Goal: Information Seeking & Learning: Learn about a topic

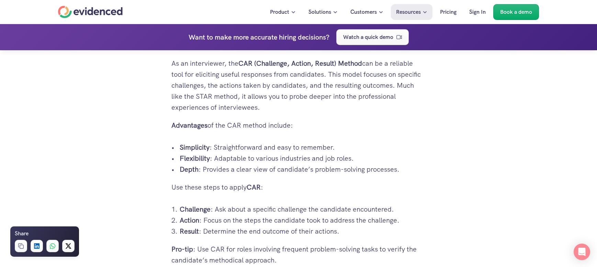
scroll to position [1237, 0]
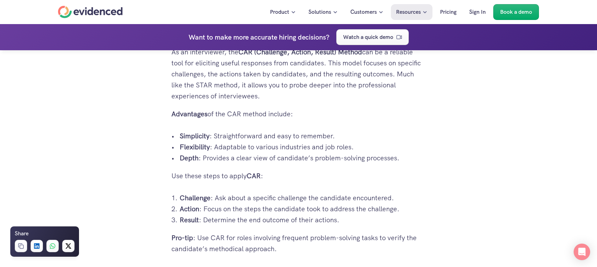
click at [344, 219] on p "Result : Determine the end outcome of their actions." at bounding box center [303, 219] width 246 height 11
click at [258, 170] on p "Use these steps to apply CAR :" at bounding box center [299, 175] width 254 height 11
drag, startPoint x: 533, startPoint y: 125, endPoint x: 524, endPoint y: 121, distance: 10.0
click at [304, 176] on p "Use these steps to apply CAR :" at bounding box center [299, 175] width 254 height 11
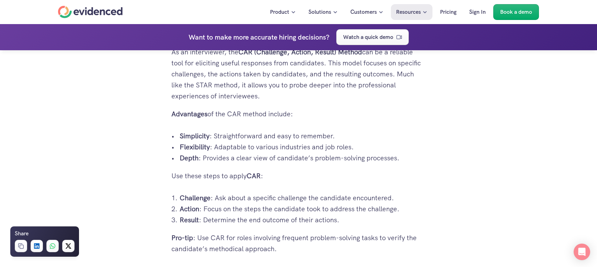
click at [222, 132] on p "Simplicity : Straightforward and easy to remember." at bounding box center [303, 135] width 246 height 11
drag, startPoint x: 246, startPoint y: 246, endPoint x: 168, endPoint y: 234, distance: 78.9
click at [288, 213] on p "Action : Focus on the steps the candidate took to address the challenge." at bounding box center [303, 208] width 246 height 11
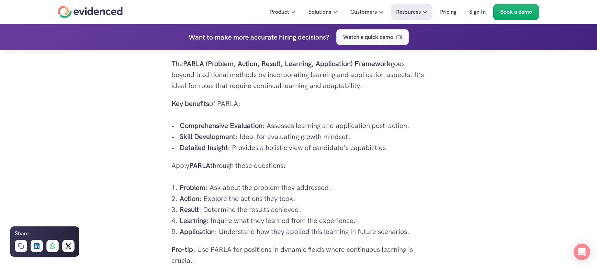
scroll to position [1719, 0]
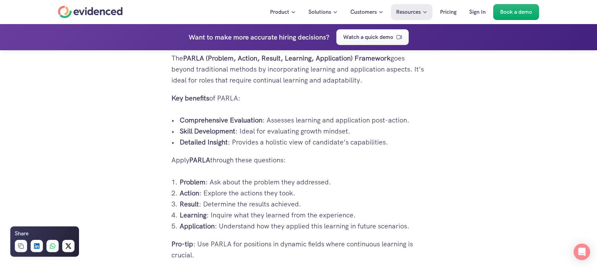
drag, startPoint x: 197, startPoint y: 218, endPoint x: 405, endPoint y: 227, distance: 208.8
click at [405, 227] on ol "Problem : Ask about the problem they addressed. Action : Explore the actions th…" at bounding box center [299, 203] width 254 height 55
click at [190, 179] on strong "Problem" at bounding box center [193, 181] width 26 height 9
drag, startPoint x: 180, startPoint y: 181, endPoint x: 310, endPoint y: 200, distance: 130.9
click at [310, 200] on ol "Problem : Ask about the problem they addressed. Action : Explore the actions th…" at bounding box center [299, 203] width 254 height 55
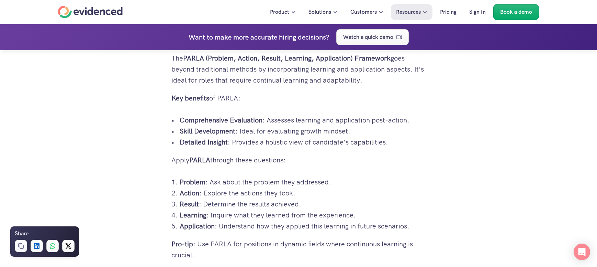
click at [217, 187] on p "Action : Explore the actions they took." at bounding box center [303, 192] width 246 height 11
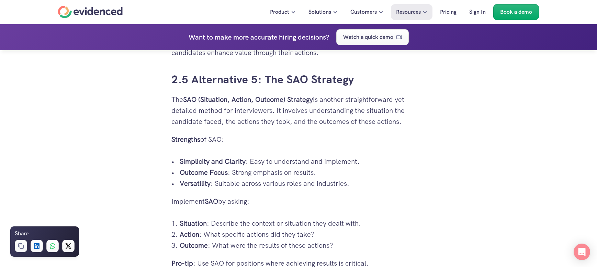
scroll to position [2165, 0]
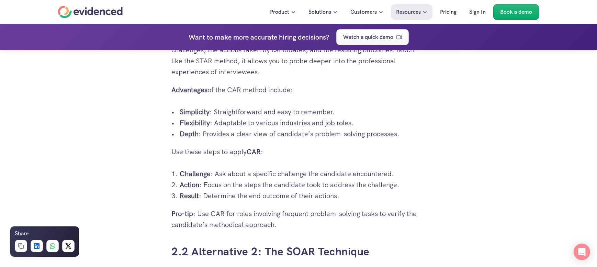
scroll to position [1272, 0]
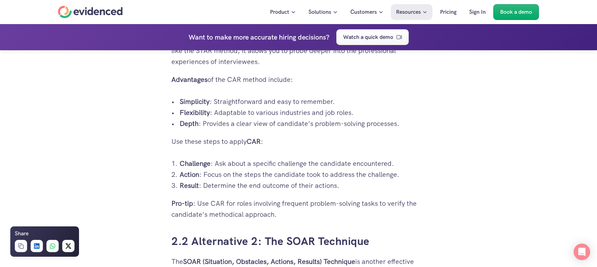
click at [228, 184] on p "Result : Determine the end outcome of their actions." at bounding box center [303, 185] width 246 height 11
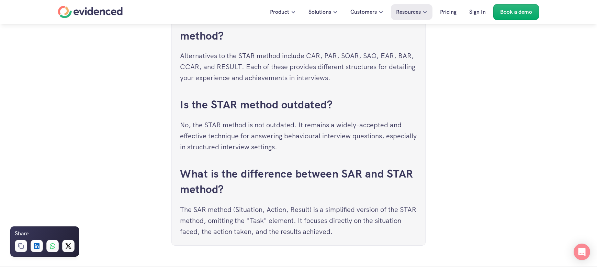
scroll to position [3850, 0]
